Goal: Information Seeking & Learning: Learn about a topic

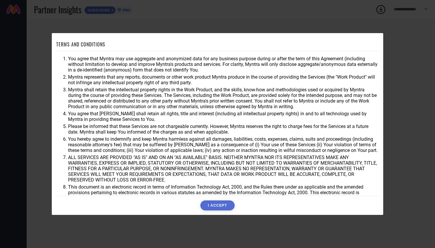
click at [223, 207] on button "I ACCEPT" at bounding box center [217, 205] width 34 height 10
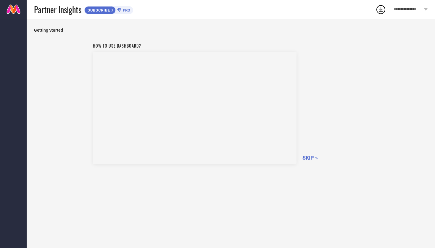
click at [310, 157] on span "SKIP »" at bounding box center [309, 158] width 15 height 6
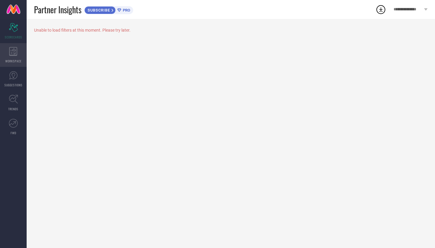
click at [6, 55] on div "WORKSPACE" at bounding box center [13, 55] width 27 height 24
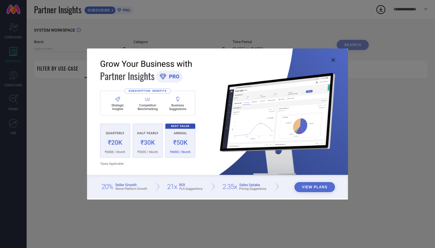
type input "1 STOP FASHION"
type input "All"
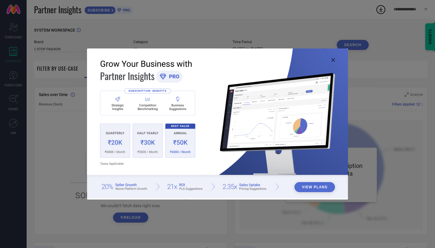
click at [108, 140] on img at bounding box center [217, 123] width 261 height 150
click at [119, 148] on img at bounding box center [217, 123] width 261 height 150
click at [322, 187] on button "View Plans" at bounding box center [314, 187] width 41 height 10
click at [333, 62] on icon at bounding box center [333, 60] width 4 height 4
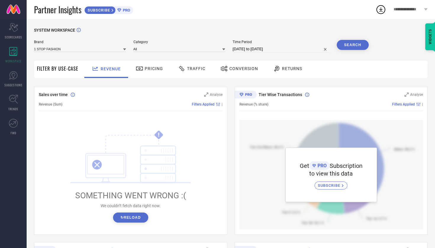
click at [150, 68] on span "Pricing" at bounding box center [154, 68] width 18 height 5
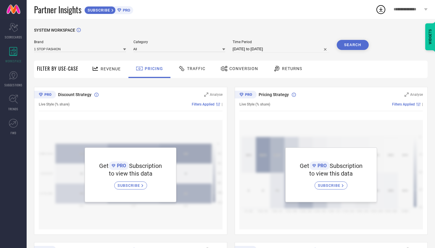
click at [198, 72] on div "Traffic" at bounding box center [192, 69] width 30 height 10
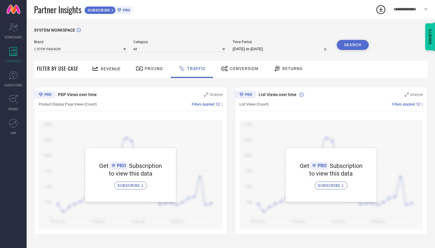
click at [239, 71] on div "Conversion" at bounding box center [239, 69] width 41 height 10
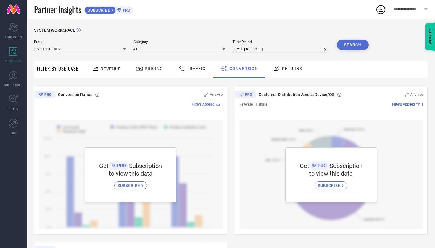
click at [106, 69] on span "Revenue" at bounding box center [111, 69] width 20 height 5
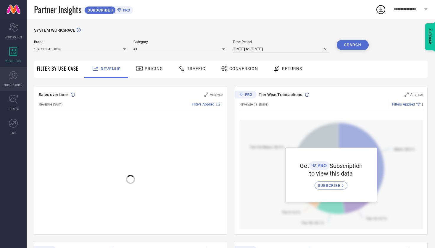
click at [10, 80] on link "SUGGESTIONS" at bounding box center [13, 79] width 27 height 24
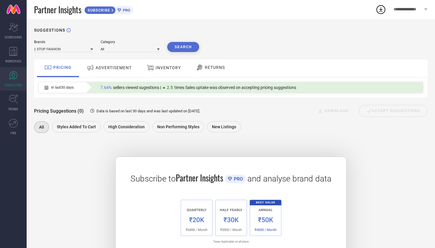
click at [107, 72] on div "ADVERTISEMENT" at bounding box center [109, 67] width 48 height 11
